Goal: Task Accomplishment & Management: Complete application form

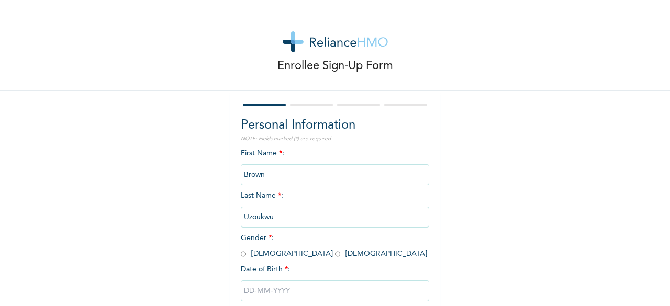
click at [271, 235] on span "Gender * : [DEMOGRAPHIC_DATA] [DEMOGRAPHIC_DATA]" at bounding box center [334, 246] width 186 height 23
click at [246, 249] on input "radio" at bounding box center [243, 254] width 5 height 10
radio input "true"
click at [281, 281] on input "text" at bounding box center [335, 291] width 188 height 21
select select "7"
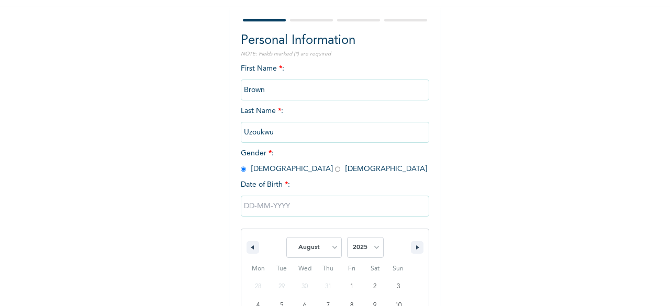
scroll to position [87, 0]
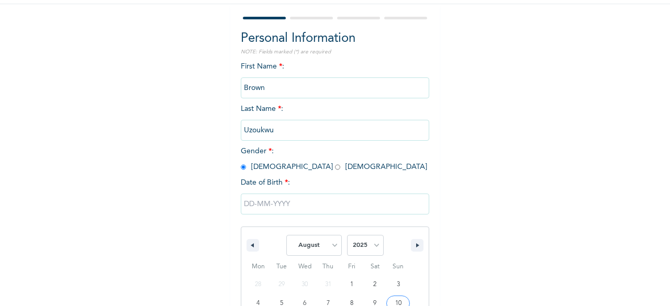
type input "[DATE]"
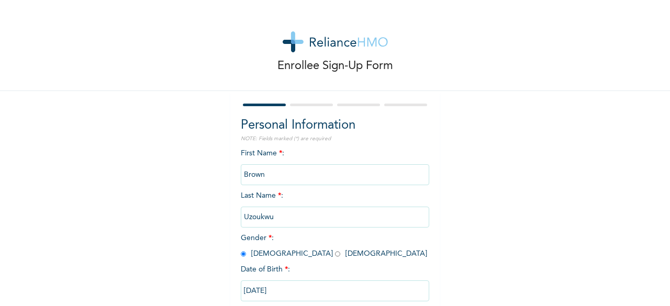
click at [348, 281] on input "[DATE]" at bounding box center [335, 291] width 188 height 21
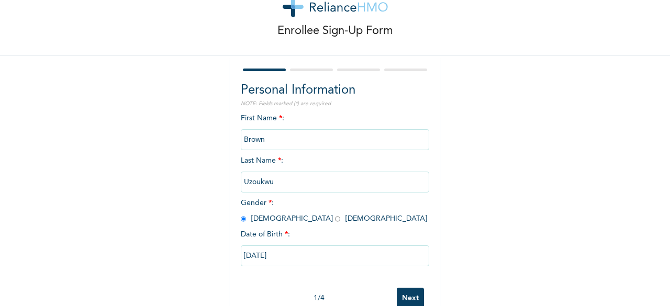
select select "7"
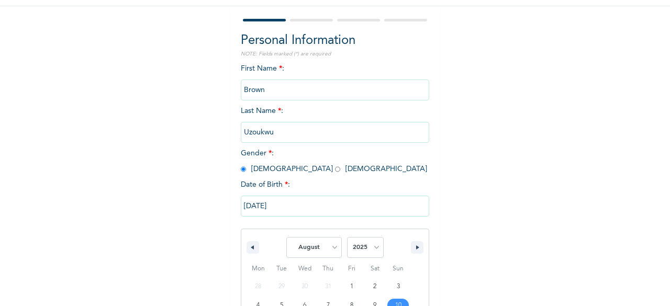
scroll to position [87, 0]
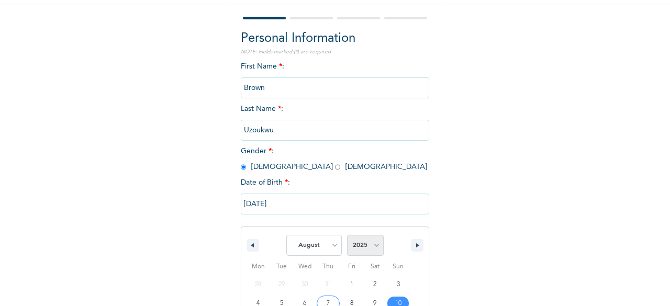
click at [369, 235] on select "2025 2024 2023 2022 2021 2020 2019 2018 2017 2016 2015 2014 2013 2012 2011 2010…" at bounding box center [365, 245] width 37 height 21
select select "1988"
click at [347, 235] on select "2025 2024 2023 2022 2021 2020 2019 2018 2017 2016 2015 2014 2013 2012 2011 2010…" at bounding box center [365, 245] width 37 height 21
click at [363, 235] on select "2025 2024 2023 2022 2021 2020 2019 2018 2017 2016 2015 2014 2013 2012 2011 2010…" at bounding box center [365, 245] width 37 height 21
click at [316, 235] on select "January February March April May June July August September October November De…" at bounding box center [313, 245] width 55 height 21
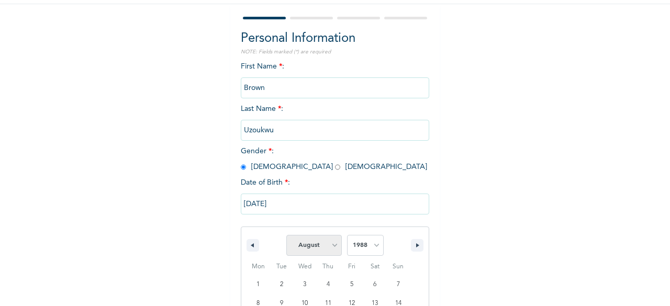
select select "9"
click at [290, 235] on select "January February March April May June July August September October November De…" at bounding box center [313, 245] width 55 height 21
type input "[DATE]"
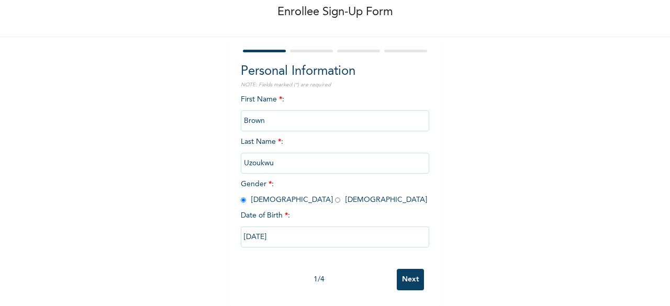
scroll to position [0, 0]
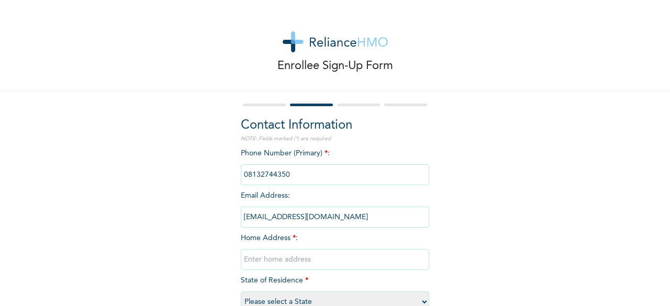
click at [302, 249] on input "text" at bounding box center [335, 259] width 188 height 21
type input "3"
type input "p"
type input "n"
type input "[STREET_ADDRESS]-odofin"
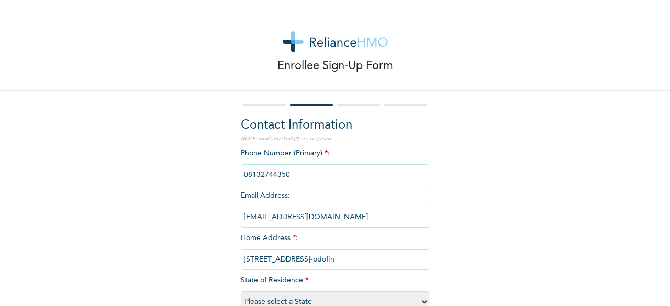
click at [320, 292] on select "Please select a State [PERSON_NAME] (FCT) [PERSON_NAME] Ibom [GEOGRAPHIC_DATA] …" at bounding box center [335, 302] width 188 height 21
select select "25"
click at [266, 292] on select "Please select a State [PERSON_NAME] (FCT) [PERSON_NAME] Ibom [GEOGRAPHIC_DATA] …" at bounding box center [335, 302] width 188 height 21
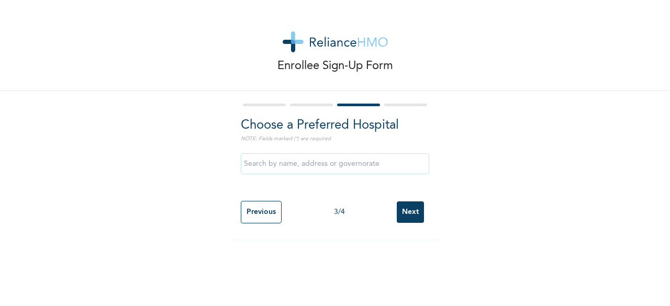
click at [309, 153] on input "text" at bounding box center [335, 163] width 188 height 21
type input "[GEOGRAPHIC_DATA]"
click at [397, 202] on input "Next" at bounding box center [410, 212] width 27 height 21
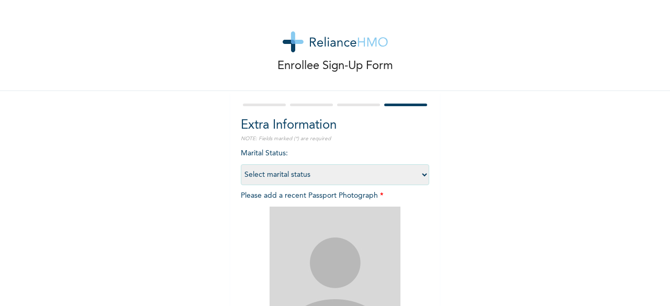
click at [345, 164] on select "Select marital status [DEMOGRAPHIC_DATA] Married [DEMOGRAPHIC_DATA] Widow/[DEMO…" at bounding box center [335, 174] width 188 height 21
select select "2"
click at [266, 164] on select "Select marital status [DEMOGRAPHIC_DATA] Married [DEMOGRAPHIC_DATA] Widow/[DEMO…" at bounding box center [335, 174] width 188 height 21
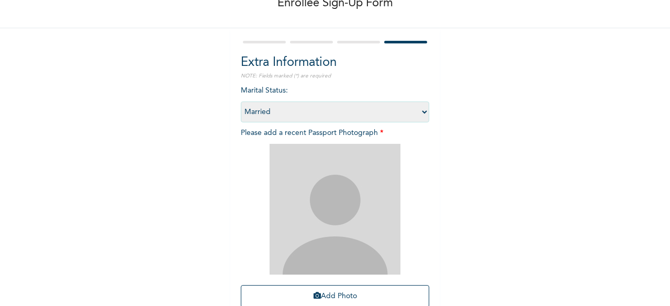
scroll to position [63, 0]
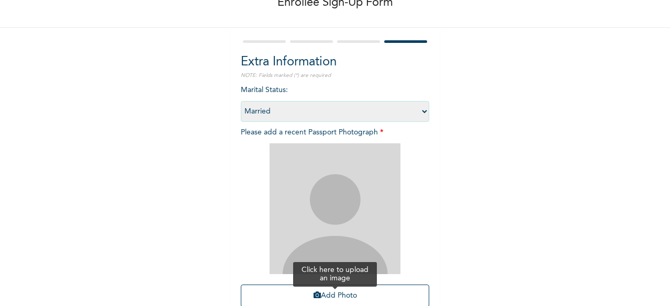
click at [320, 285] on button "Add Photo" at bounding box center [335, 296] width 188 height 23
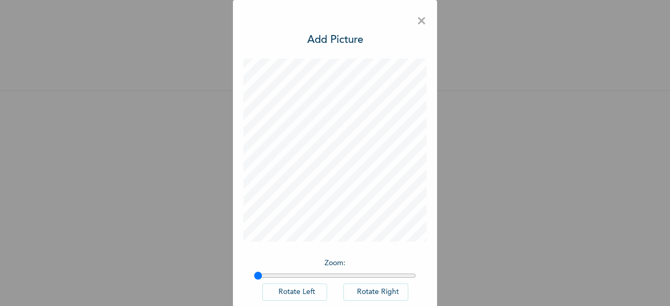
scroll to position [23, 0]
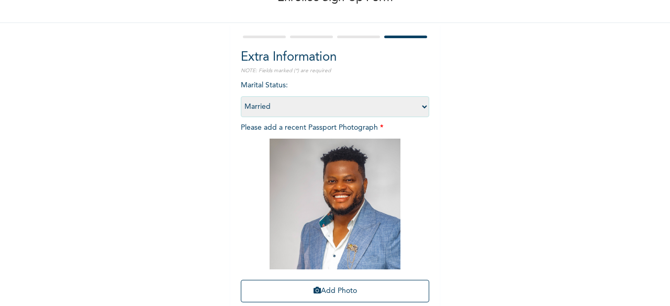
scroll to position [72, 0]
